Goal: Information Seeking & Learning: Learn about a topic

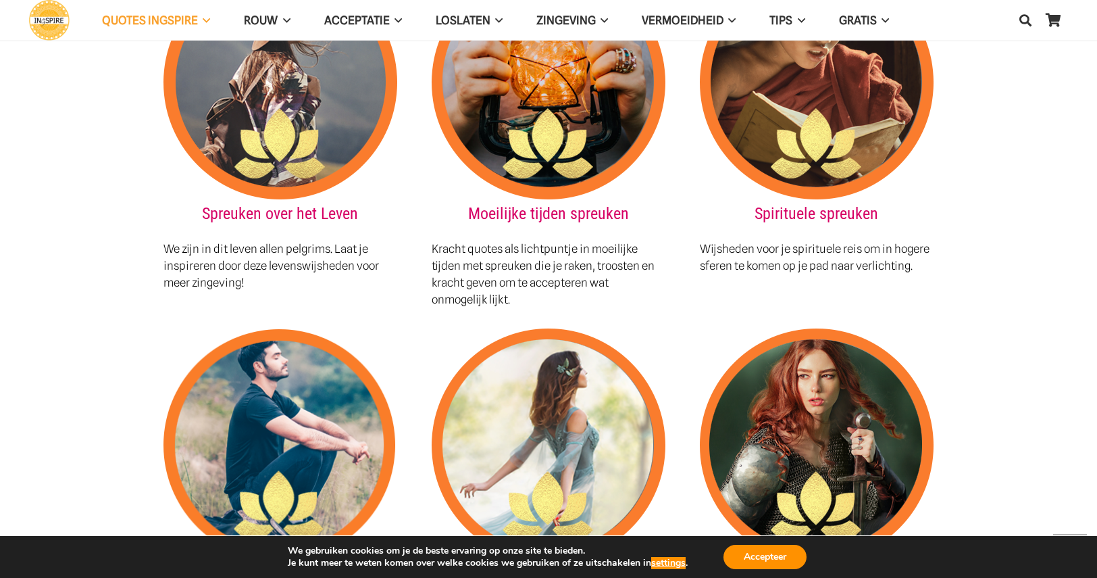
scroll to position [1554, 0]
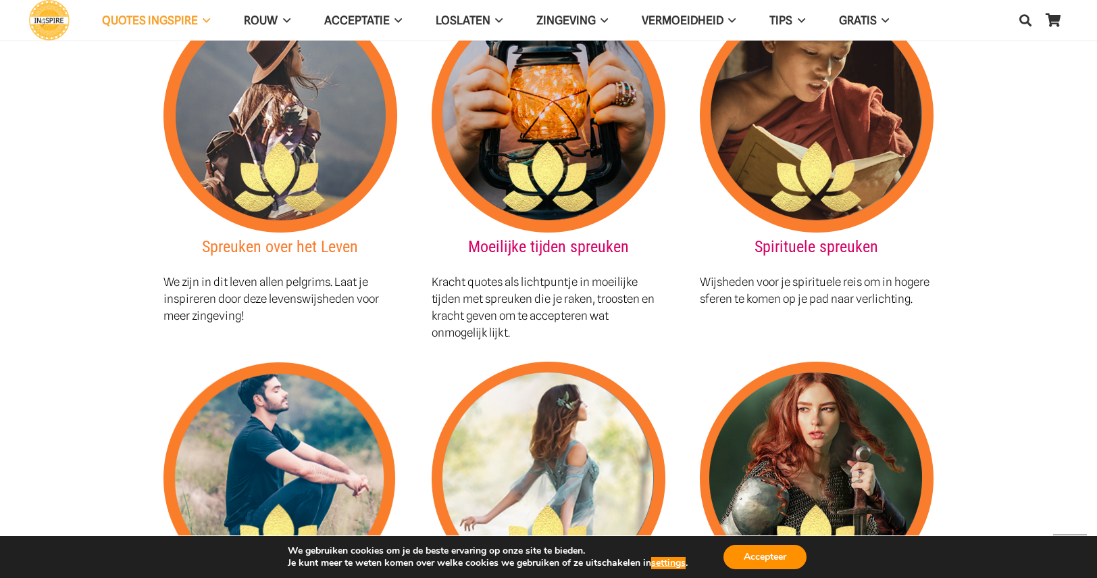
click at [272, 237] on link "Spreuken over het Leven" at bounding box center [280, 246] width 156 height 19
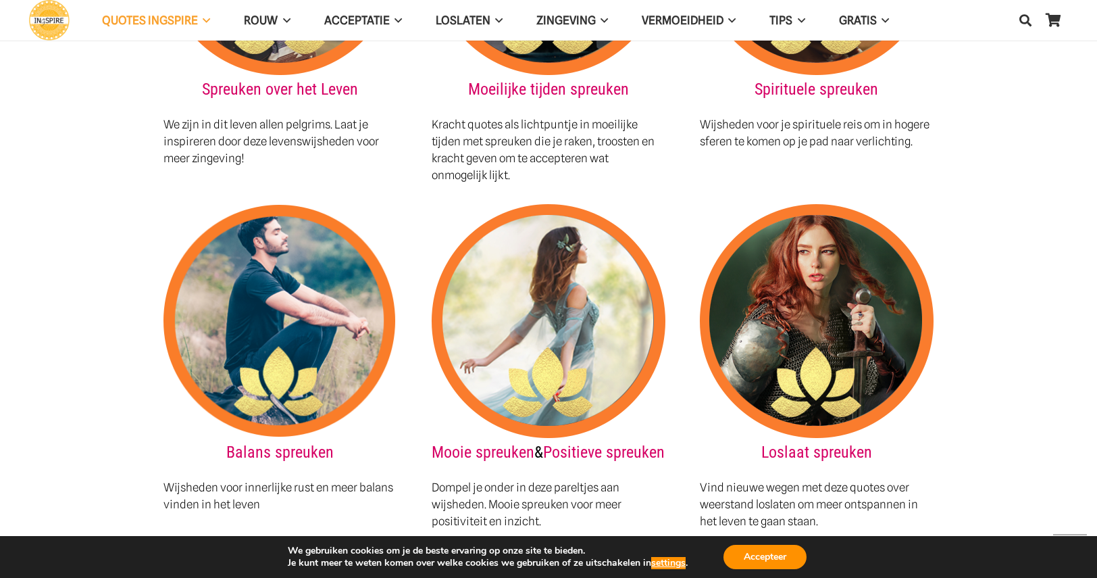
scroll to position [1756, 0]
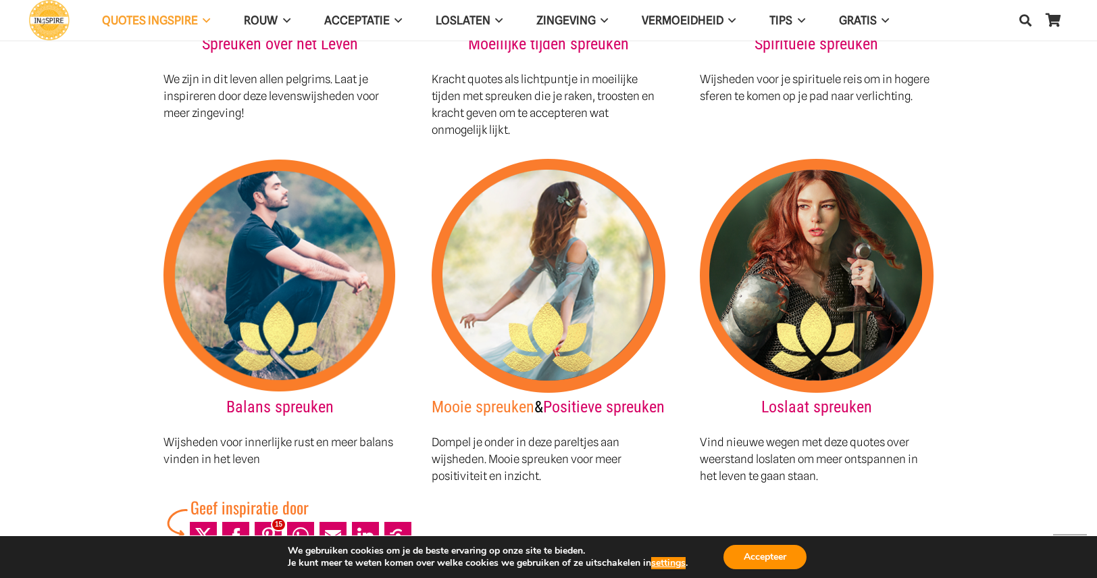
click at [534, 397] on link "Mooie spreuken" at bounding box center [483, 406] width 103 height 19
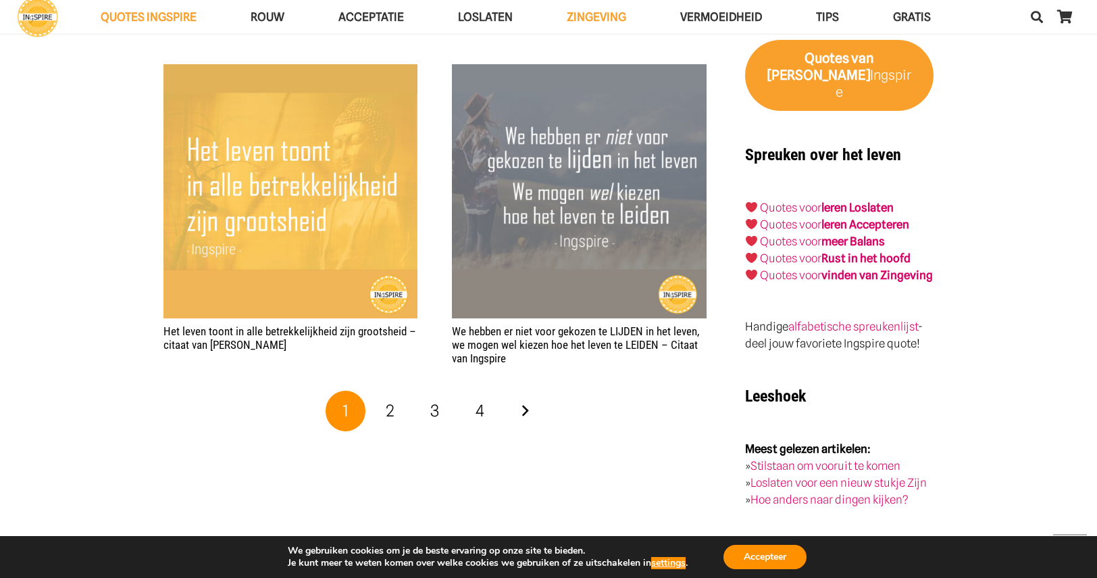
scroll to position [2297, 0]
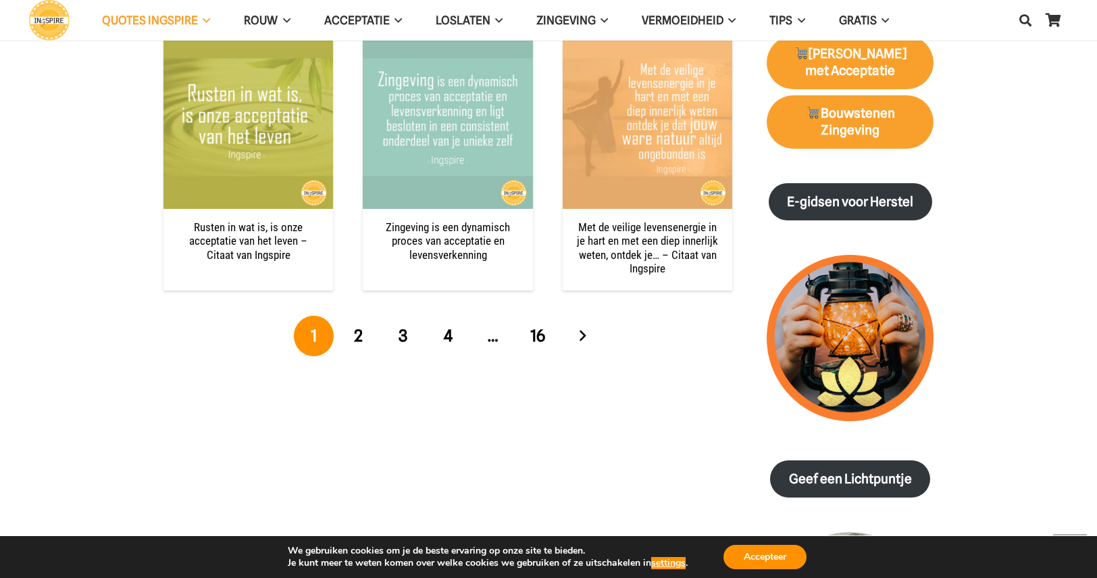
scroll to position [1486, 0]
